Goal: Complete application form

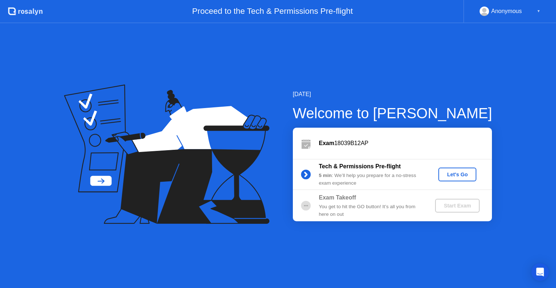
click at [449, 172] on div "Let's Go" at bounding box center [457, 174] width 32 height 6
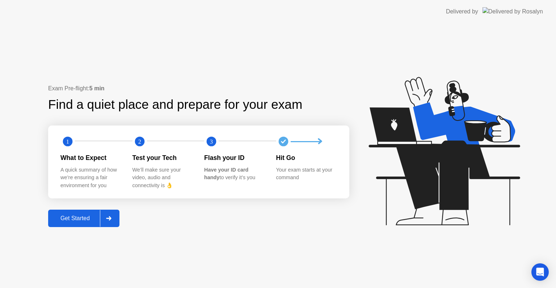
click at [93, 220] on div "Get Started" at bounding box center [75, 218] width 50 height 7
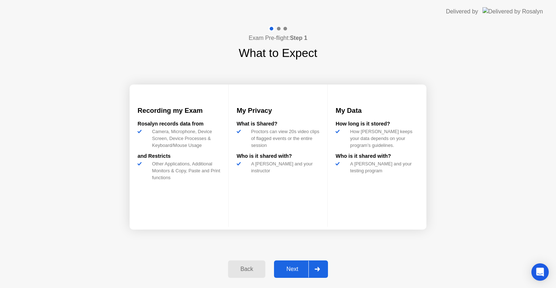
click at [294, 265] on div "Next" at bounding box center [292, 268] width 32 height 7
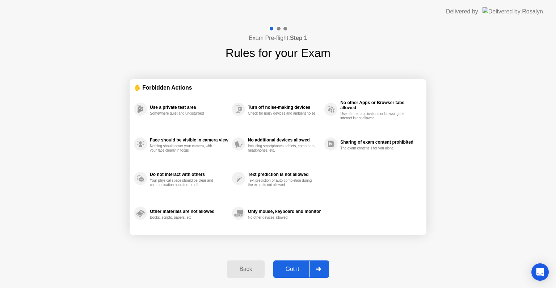
click at [294, 265] on div "Got it" at bounding box center [293, 268] width 34 height 7
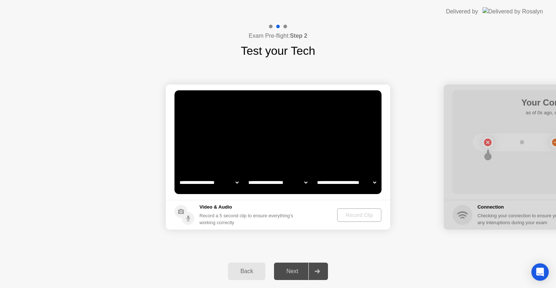
select select "**********"
select select "*******"
click at [321, 270] on div at bounding box center [317, 271] width 17 height 17
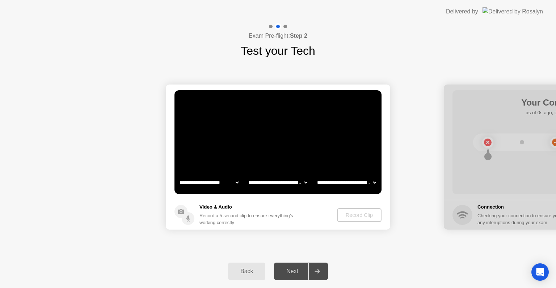
click at [282, 147] on video at bounding box center [278, 142] width 207 height 104
click at [368, 217] on div "Record Clip" at bounding box center [359, 215] width 39 height 6
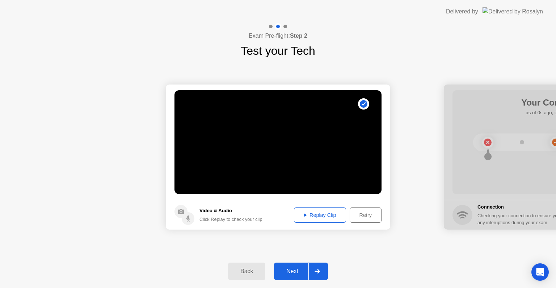
click at [295, 269] on div "Next" at bounding box center [292, 271] width 32 height 7
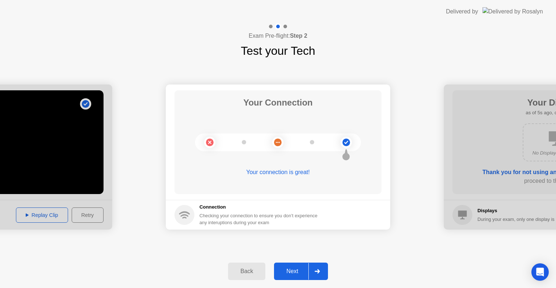
click at [292, 264] on button "Next" at bounding box center [301, 270] width 54 height 17
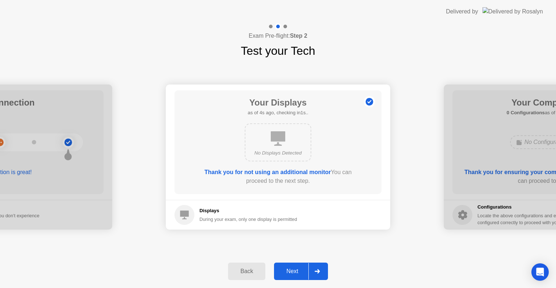
click at [292, 270] on div "Next" at bounding box center [292, 271] width 32 height 7
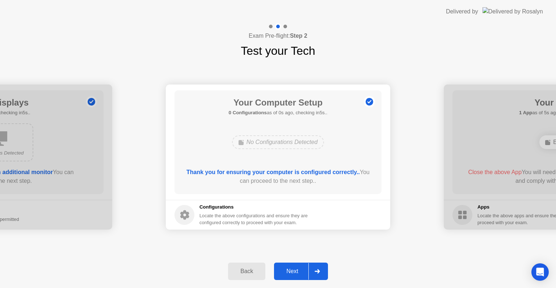
click at [292, 270] on div "Next" at bounding box center [292, 271] width 32 height 7
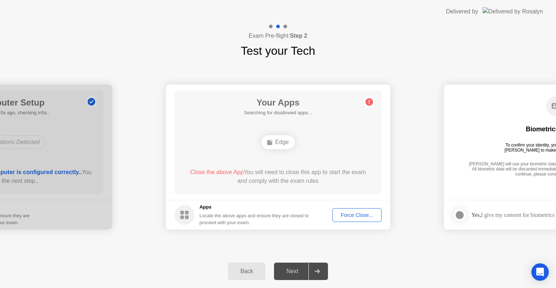
click at [351, 216] on div "Force Close..." at bounding box center [357, 215] width 44 height 6
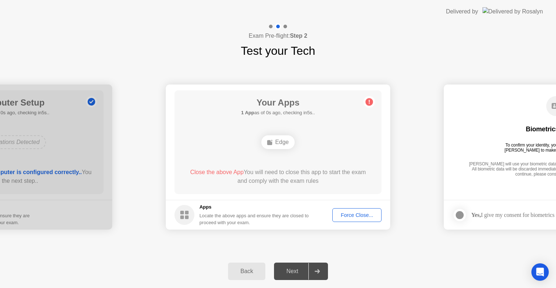
click at [302, 185] on div "Close the above App You will need to close this app to start the exam and compl…" at bounding box center [278, 178] width 186 height 20
click at [339, 214] on div "Force Close..." at bounding box center [357, 215] width 44 height 6
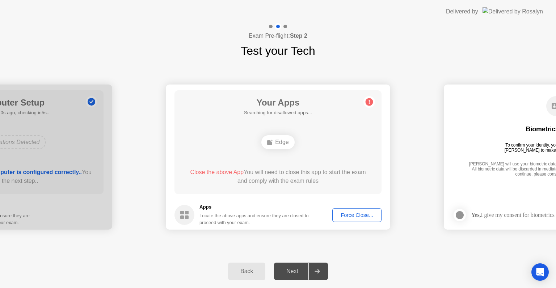
click at [342, 216] on div "Force Close..." at bounding box center [357, 215] width 44 height 6
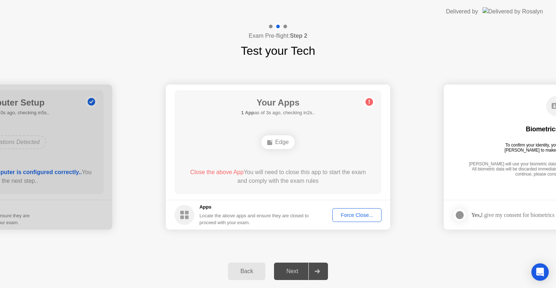
click at [281, 271] on div "Next" at bounding box center [292, 271] width 32 height 7
click at [344, 205] on footer "Apps Locate the above apps and ensure they are closed to proceed with your exam…" at bounding box center [278, 215] width 225 height 30
click at [351, 217] on div "Force Close..." at bounding box center [357, 215] width 44 height 6
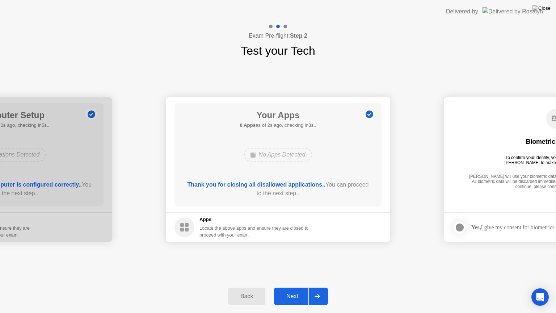
click at [293, 287] on button "Next" at bounding box center [301, 296] width 54 height 17
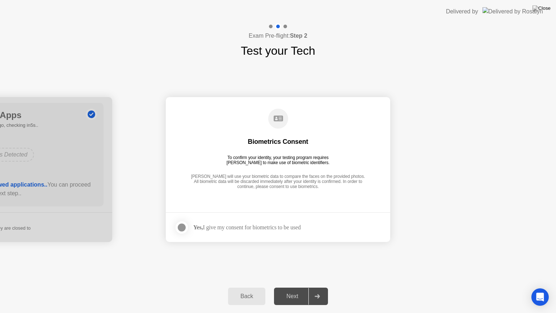
click at [278, 151] on div "Biometrics Consent To confirm your identity, your testing program requires [PER…" at bounding box center [278, 149] width 207 height 93
click at [278, 156] on div "To confirm your identity, your testing program requires [PERSON_NAME] to make u…" at bounding box center [278, 160] width 109 height 10
click at [257, 165] on div "Biometrics Consent To confirm your identity, your testing program requires [PER…" at bounding box center [278, 149] width 207 height 93
click at [290, 160] on div "To confirm your identity, your testing program requires [PERSON_NAME] to make u…" at bounding box center [278, 160] width 109 height 10
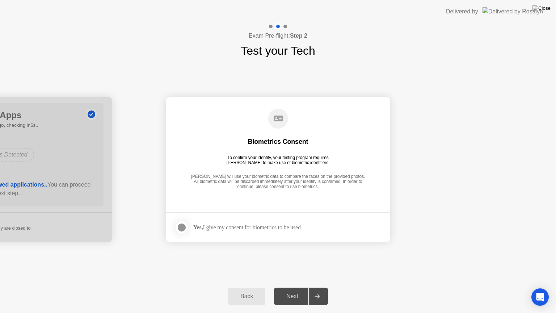
click at [290, 160] on div "To confirm your identity, your testing program requires [PERSON_NAME] to make u…" at bounding box center [278, 160] width 109 height 10
click at [258, 135] on div "Biometrics Consent To confirm your identity, your testing program requires [PER…" at bounding box center [278, 149] width 207 height 93
click at [179, 227] on div at bounding box center [181, 227] width 9 height 9
click at [295, 287] on div "Next" at bounding box center [292, 296] width 32 height 7
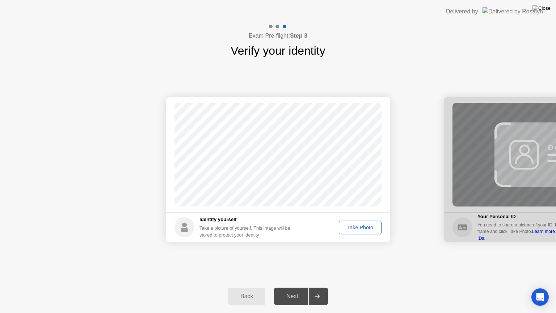
click at [353, 227] on div "Take Photo" at bounding box center [360, 228] width 38 height 6
click at [296, 287] on div "Next" at bounding box center [292, 296] width 32 height 7
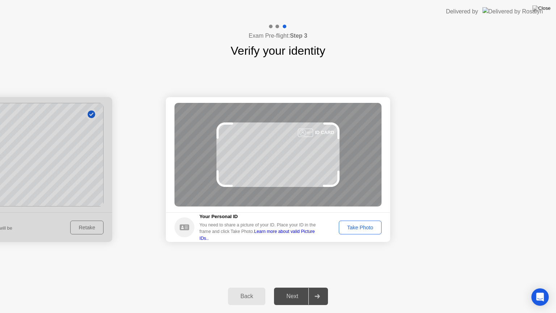
click at [362, 230] on div "Take Photo" at bounding box center [360, 228] width 38 height 6
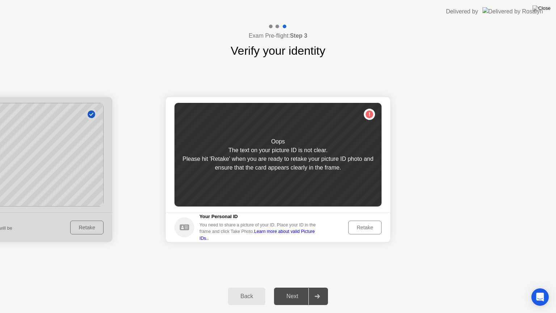
click at [365, 230] on div "Retake" at bounding box center [365, 228] width 28 height 6
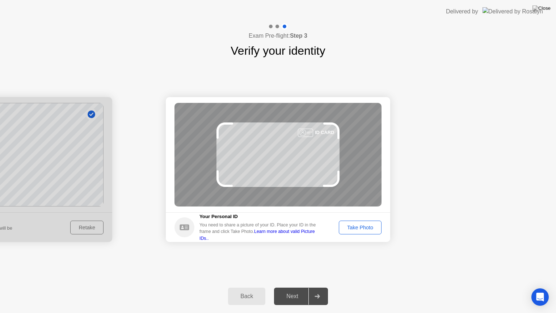
click at [365, 230] on div "Take Photo" at bounding box center [360, 228] width 38 height 6
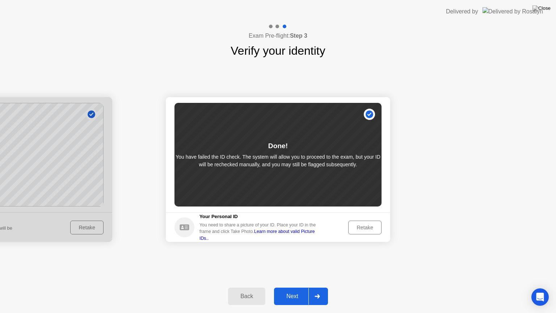
click at [363, 228] on div "Retake" at bounding box center [365, 228] width 28 height 6
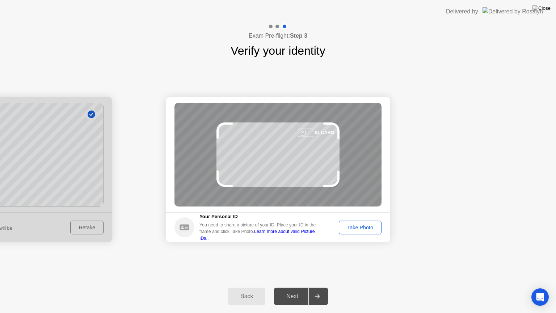
click at [363, 228] on div "Take Photo" at bounding box center [360, 228] width 38 height 6
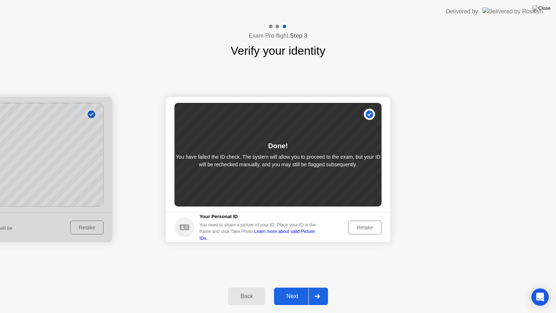
click at [363, 228] on div "Retake" at bounding box center [365, 228] width 28 height 6
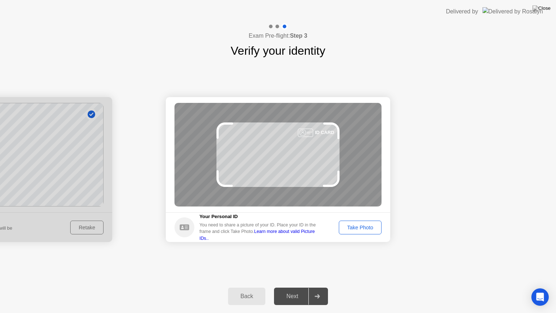
click at [363, 228] on div "Take Photo" at bounding box center [360, 228] width 38 height 6
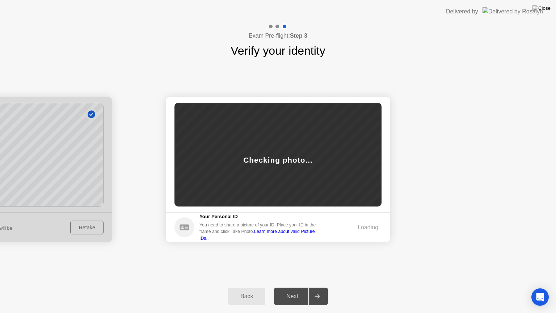
click at [363, 228] on div "Loading.." at bounding box center [370, 227] width 24 height 9
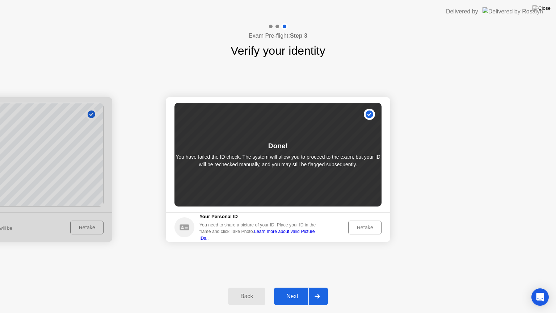
click at [363, 228] on div "Retake" at bounding box center [365, 228] width 28 height 6
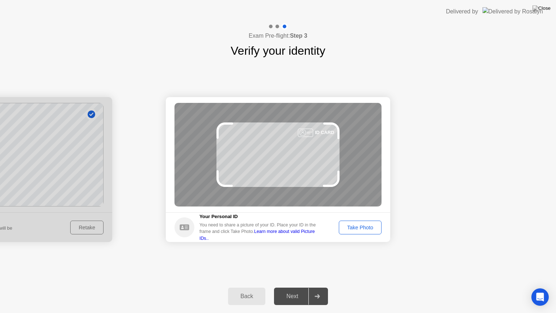
click at [363, 228] on div "Take Photo" at bounding box center [360, 228] width 38 height 6
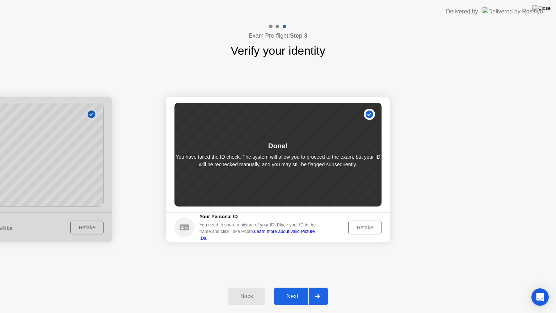
click at [363, 228] on div "Retake" at bounding box center [365, 228] width 28 height 6
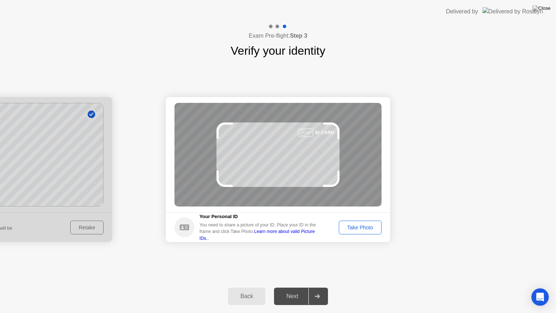
click at [363, 228] on div "Take Photo" at bounding box center [360, 228] width 38 height 6
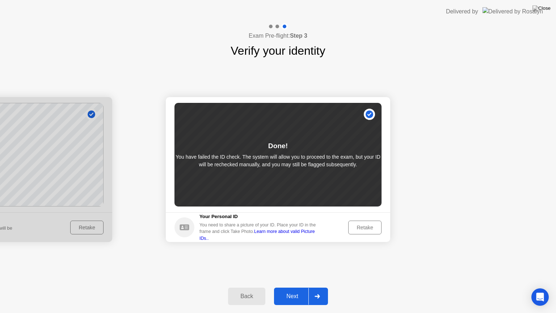
click at [363, 228] on div "Retake" at bounding box center [365, 228] width 28 height 6
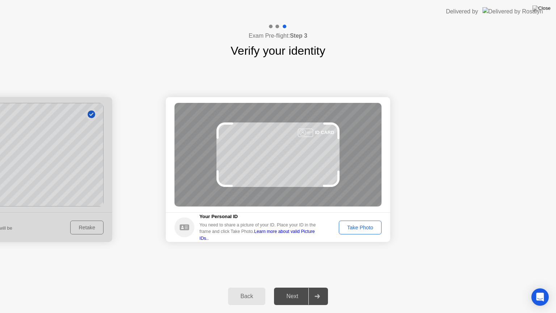
click at [363, 228] on div "Take Photo" at bounding box center [360, 228] width 38 height 6
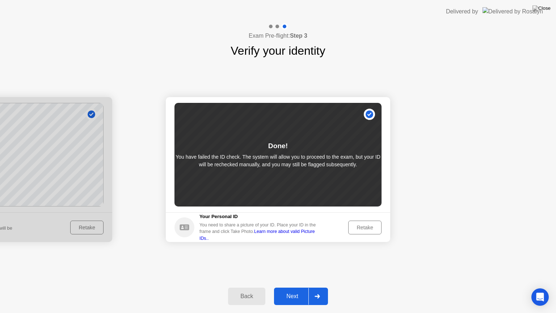
click at [364, 230] on div "Retake" at bounding box center [365, 228] width 28 height 6
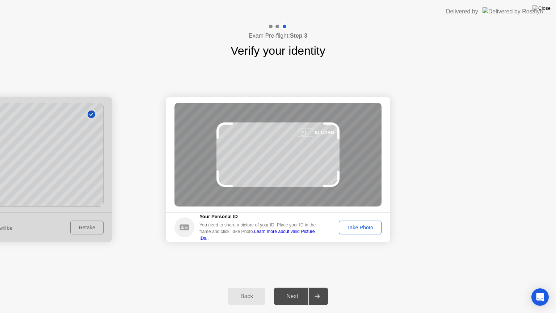
click at [364, 230] on div "Take Photo" at bounding box center [360, 228] width 38 height 6
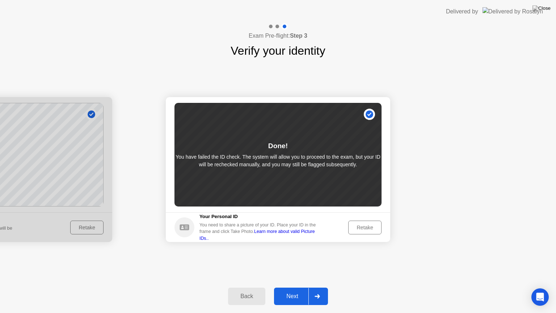
drag, startPoint x: 364, startPoint y: 230, endPoint x: 349, endPoint y: 225, distance: 15.3
click at [349, 225] on button "Retake" at bounding box center [364, 228] width 33 height 14
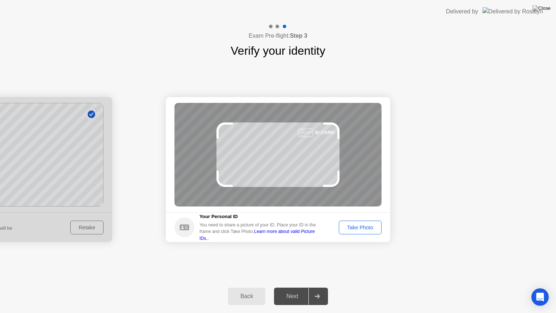
click at [365, 225] on div "Take Photo" at bounding box center [360, 228] width 38 height 6
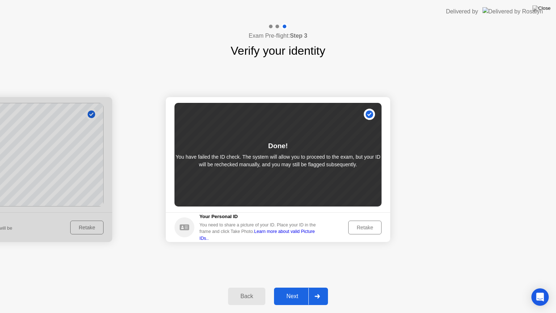
click at [358, 225] on div "Retake" at bounding box center [365, 228] width 28 height 6
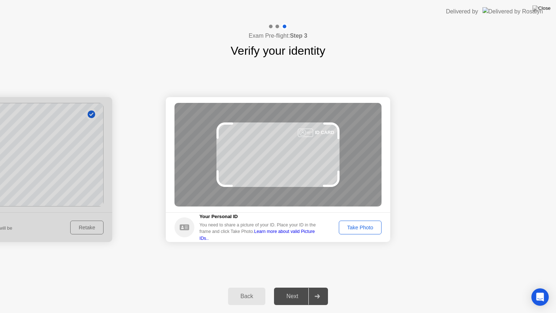
click at [358, 225] on div "Take Photo" at bounding box center [360, 228] width 38 height 6
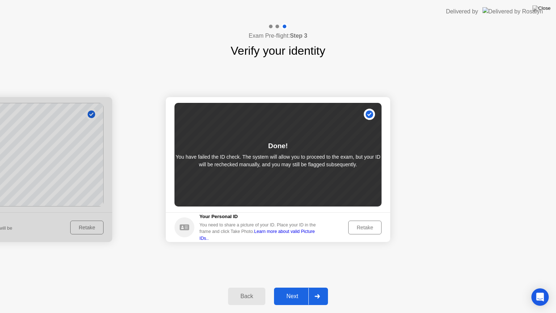
click at [284, 287] on div "Next" at bounding box center [292, 296] width 32 height 7
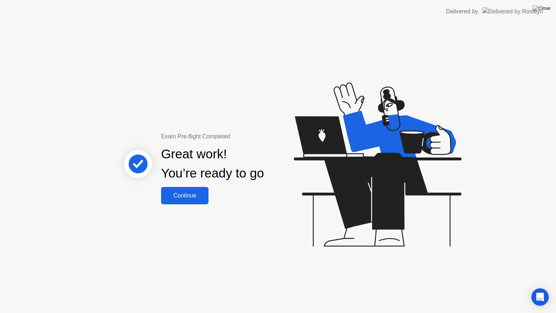
click at [188, 199] on div "Continue" at bounding box center [184, 195] width 43 height 7
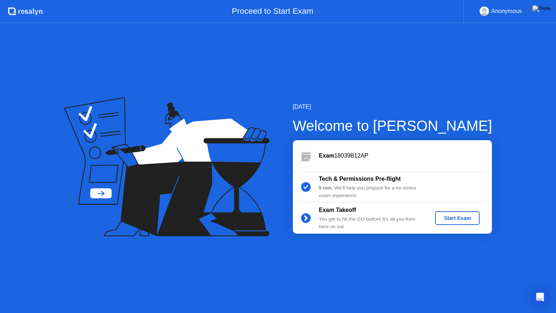
click at [459, 226] on div "Exam Takeoff You get to hit the GO button! It’s all you from here on out Start …" at bounding box center [392, 217] width 199 height 31
click at [457, 221] on div "Start Exam" at bounding box center [457, 218] width 39 height 6
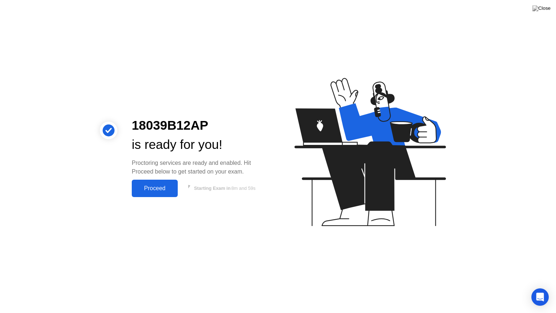
click at [164, 193] on button "Proceed" at bounding box center [155, 188] width 46 height 17
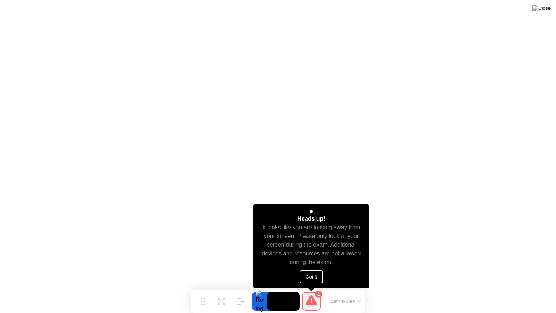
click at [316, 278] on button "Got it" at bounding box center [311, 276] width 23 height 13
